Goal: Navigation & Orientation: Find specific page/section

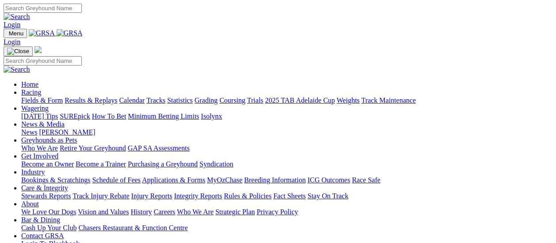
click at [42, 96] on link "Fields & Form" at bounding box center [42, 100] width 42 height 8
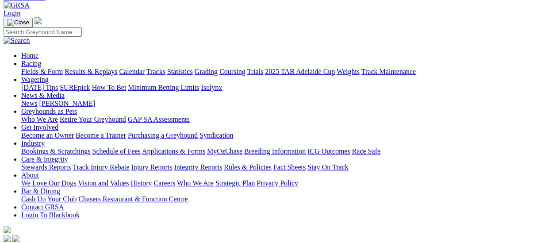
scroll to position [44, 0]
